Goal: Find contact information: Find contact information

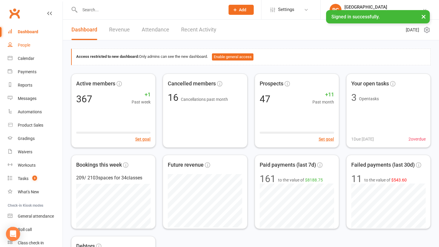
click at [30, 45] on div "People" at bounding box center [24, 45] width 12 height 5
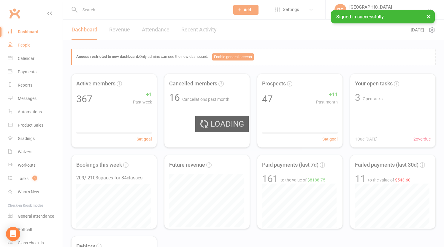
select select "100"
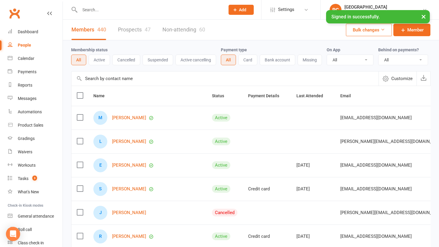
click at [128, 29] on link "Prospects 47" at bounding box center [134, 30] width 33 height 20
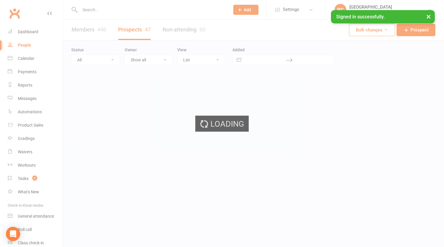
select select "100"
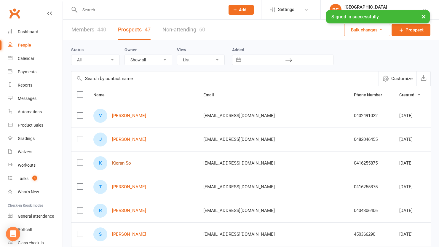
click at [115, 161] on link "Kieran So" at bounding box center [121, 163] width 19 height 5
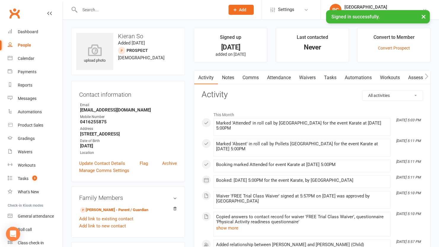
click at [255, 81] on link "Comms" at bounding box center [250, 78] width 25 height 14
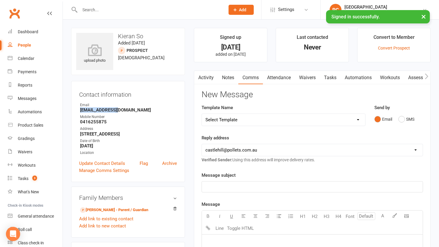
drag, startPoint x: 122, startPoint y: 110, endPoint x: 81, endPoint y: 110, distance: 41.5
click at [81, 110] on strong "[EMAIL_ADDRESS][DOMAIN_NAME]" at bounding box center [128, 109] width 97 height 5
copy strong "[EMAIL_ADDRESS][DOMAIN_NAME]"
click at [201, 74] on button "button" at bounding box center [197, 77] width 7 height 13
click at [203, 77] on link "Activity" at bounding box center [206, 78] width 24 height 14
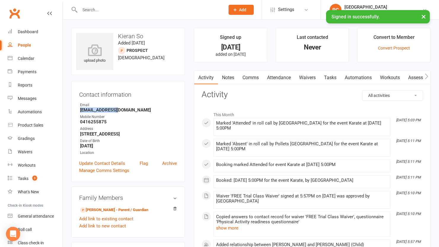
click at [25, 45] on div "People" at bounding box center [24, 45] width 13 height 5
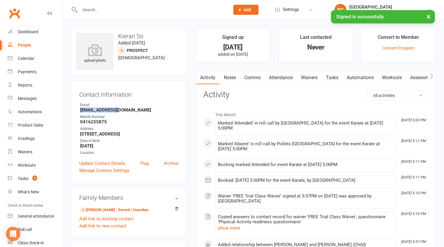
select select "100"
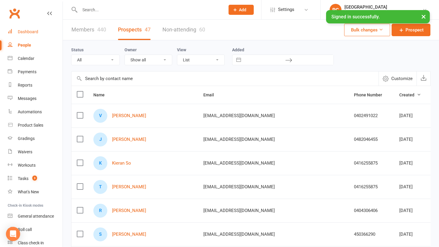
click at [28, 31] on div "Dashboard" at bounding box center [28, 31] width 20 height 5
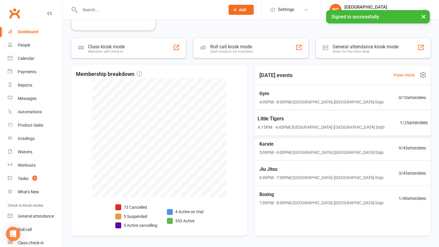
scroll to position [282, 0]
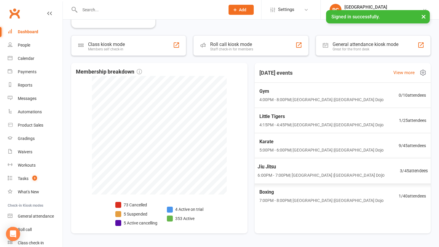
click at [418, 170] on span "3 / 45 attendees" at bounding box center [414, 171] width 28 height 7
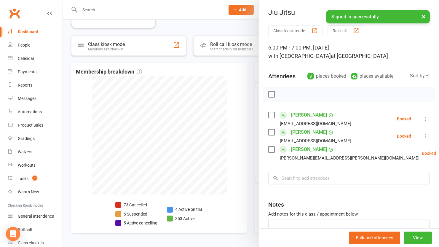
click at [259, 177] on div "Class kiosk mode Roll call 6:00 PM - 7:00 PM, [DATE] with [GEOGRAPHIC_DATA] at …" at bounding box center [349, 146] width 180 height 243
click at [251, 177] on div at bounding box center [251, 123] width 376 height 247
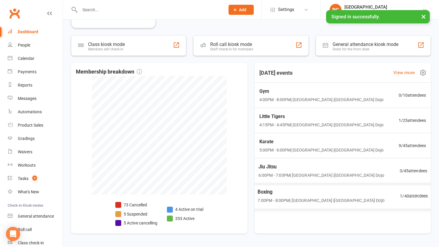
click at [297, 192] on span "Boxing" at bounding box center [321, 192] width 127 height 8
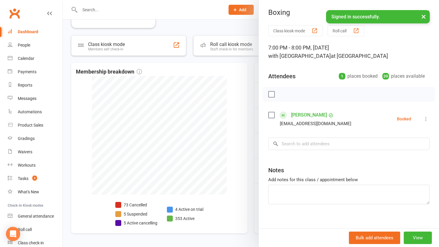
click at [251, 180] on div at bounding box center [251, 123] width 376 height 247
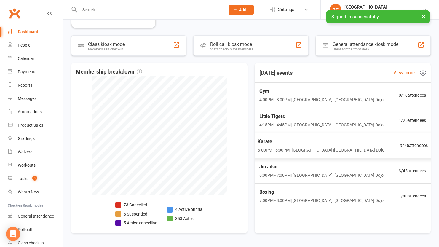
click at [286, 139] on span "Karate" at bounding box center [321, 142] width 127 height 8
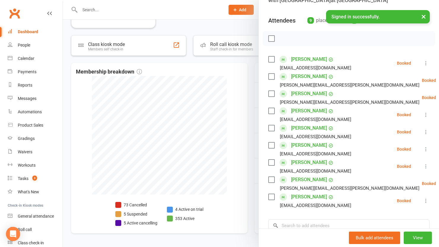
scroll to position [46, 0]
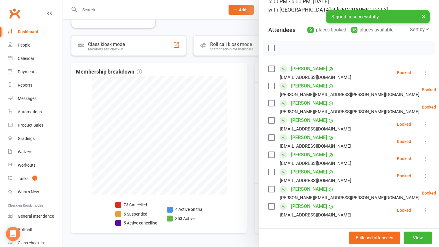
click at [250, 139] on div at bounding box center [251, 123] width 376 height 247
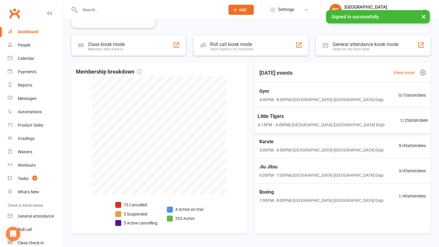
click at [275, 129] on div "Little Tigers 4:15PM - 4:45PM | [GEOGRAPHIC_DATA] | [GEOGRAPHIC_DATA] 1 / 25 at…" at bounding box center [342, 121] width 185 height 26
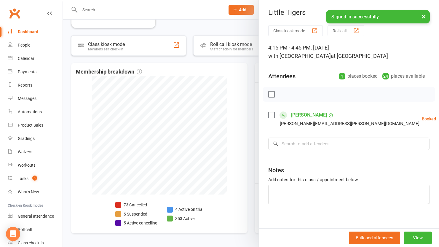
click at [253, 131] on div at bounding box center [251, 123] width 376 height 247
